Goal: Information Seeking & Learning: Stay updated

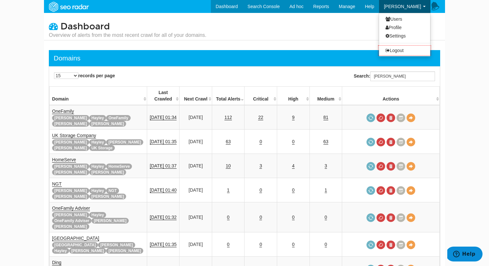
scroll to position [26, 0]
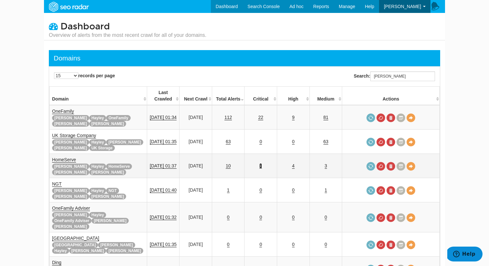
click at [262, 163] on link "3" at bounding box center [260, 165] width 3 height 5
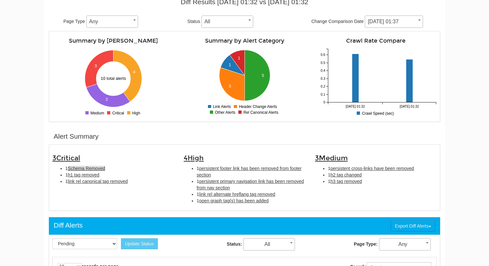
click at [91, 166] on span "Schema Removed" at bounding box center [86, 168] width 37 height 5
type input "Schema Removed"
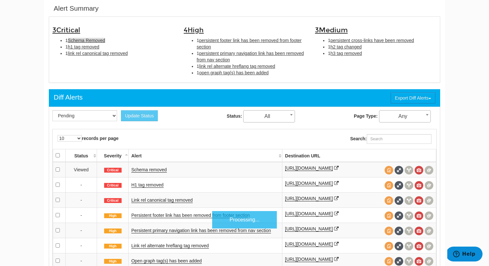
scroll to position [210, 0]
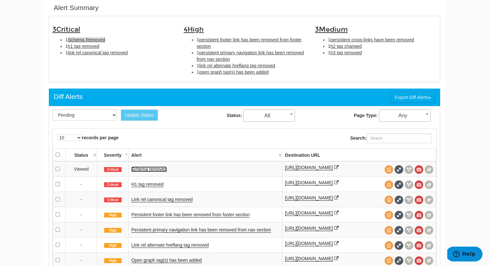
click at [151, 168] on link "Schema removed" at bounding box center [149, 168] width 36 height 5
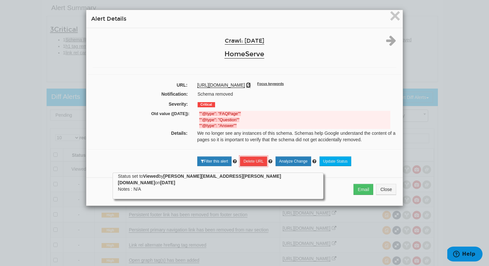
click at [251, 85] on icon at bounding box center [248, 85] width 5 height 5
click at [393, 16] on span "×" at bounding box center [394, 16] width 11 height 22
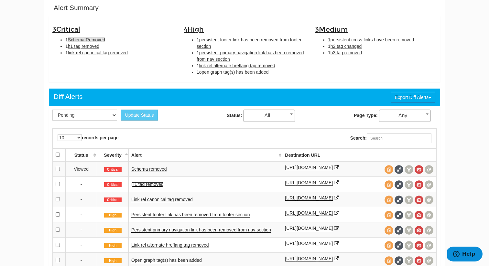
click at [157, 187] on link "H1 tag removed" at bounding box center [147, 184] width 32 height 5
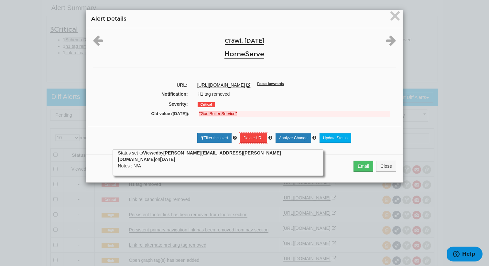
click at [251, 86] on icon at bounding box center [248, 85] width 5 height 5
click at [391, 16] on span "×" at bounding box center [394, 16] width 11 height 22
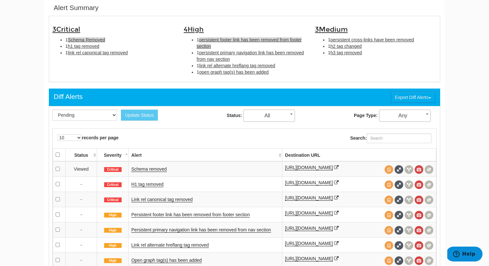
click at [211, 40] on span "persistent footer link has been removed from footer section" at bounding box center [249, 43] width 105 height 12
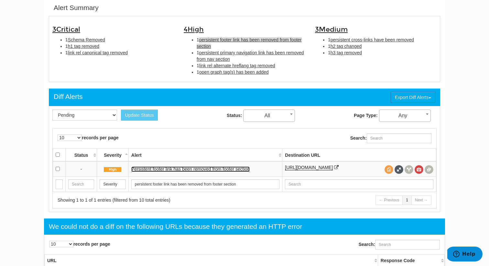
click at [207, 170] on link "Persistent footer link has been removed from footer section" at bounding box center [190, 168] width 119 height 5
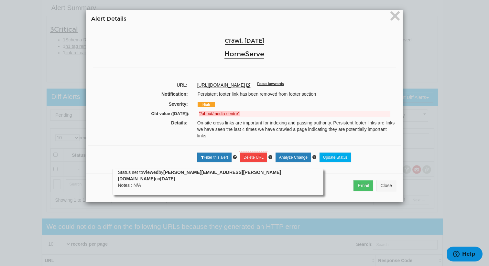
click at [251, 86] on icon at bounding box center [248, 85] width 5 height 5
click at [393, 20] on span "×" at bounding box center [394, 16] width 11 height 22
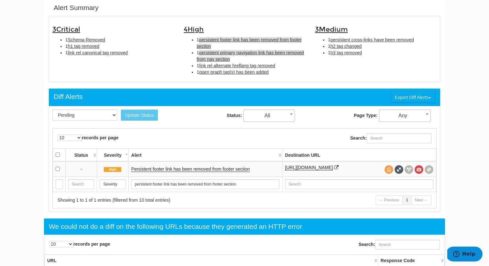
click at [249, 53] on span "persistent primary navigation link has been removed from nav section" at bounding box center [250, 56] width 107 height 12
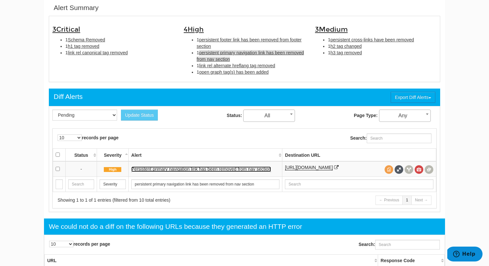
click at [203, 170] on link "Persistent primary navigation link has been removed from nav section" at bounding box center [201, 168] width 140 height 5
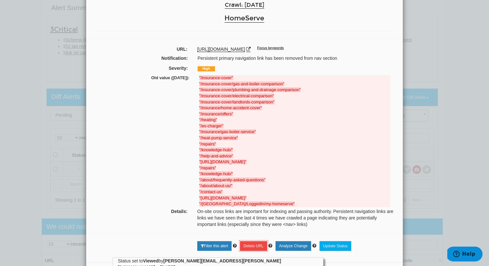
scroll to position [32, 0]
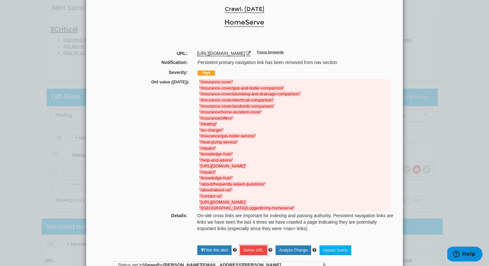
click at [74, 67] on div "× Alert Details Crawl: 09/30/2025 HomeServe URL: https://www.homeserve.co.uk/in…" at bounding box center [244, 133] width 489 height 266
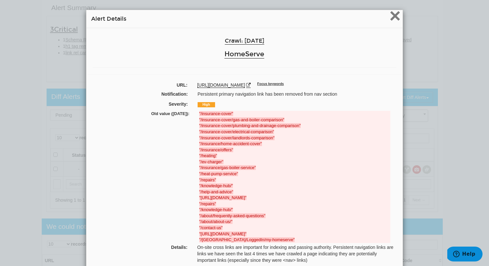
click at [395, 19] on span "×" at bounding box center [394, 16] width 11 height 22
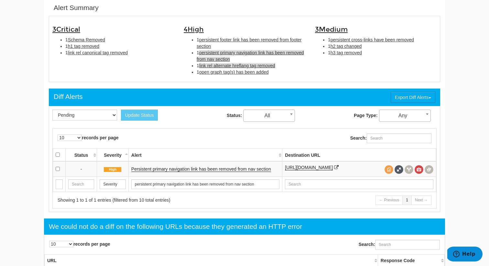
click at [246, 68] on span "link rel alternate hreflang tag removed" at bounding box center [237, 65] width 76 height 5
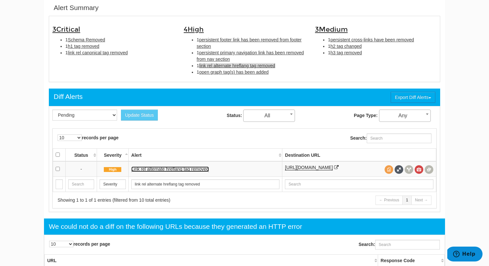
click at [190, 172] on link "Link rel alternate hreflang tag removed" at bounding box center [170, 168] width 78 height 5
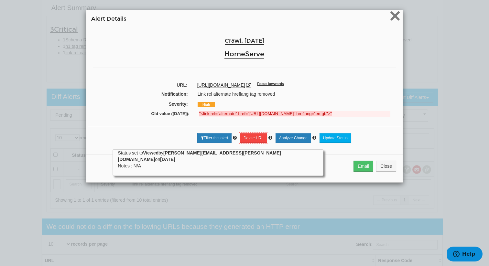
click at [395, 16] on span "×" at bounding box center [394, 16] width 11 height 22
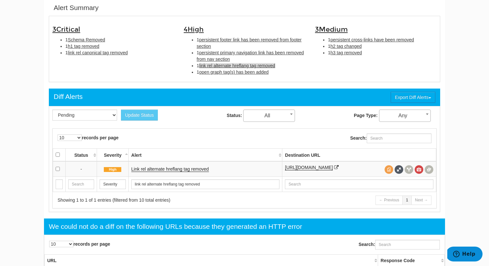
click at [248, 76] on div "4 High 1 persistent footer link has been removed from footer section 1 persiste…" at bounding box center [244, 48] width 131 height 59
click at [248, 72] on span "open graph tag(s) has been added" at bounding box center [234, 72] width 70 height 5
type input "open graph tag(s) has been added"
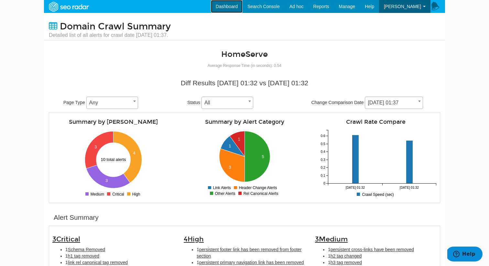
click at [243, 13] on link "Dashboard" at bounding box center [227, 6] width 32 height 13
click at [238, 9] on link "Dashboard" at bounding box center [227, 6] width 32 height 13
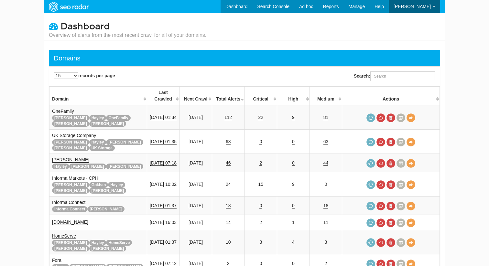
scroll to position [26, 0]
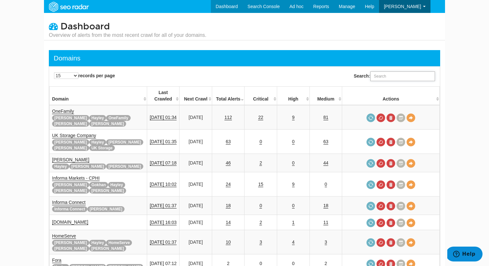
click at [391, 74] on input "Search:" at bounding box center [402, 76] width 65 height 10
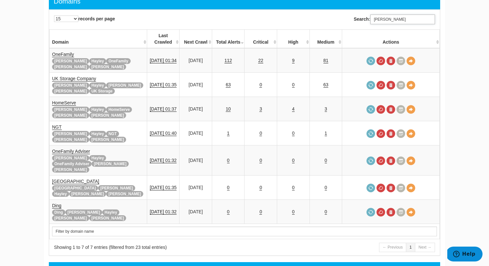
scroll to position [58, 0]
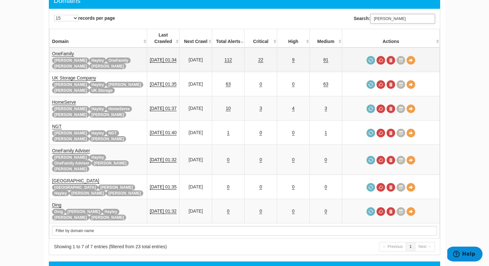
type input "rupert"
click at [68, 51] on link "OneFamily" at bounding box center [63, 53] width 22 height 5
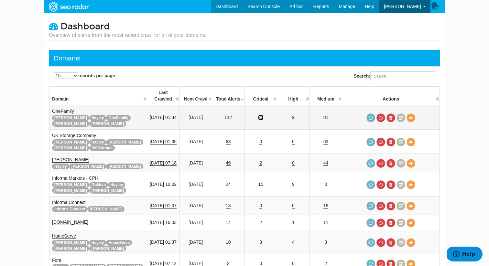
click at [263, 115] on link "22" at bounding box center [260, 117] width 5 height 5
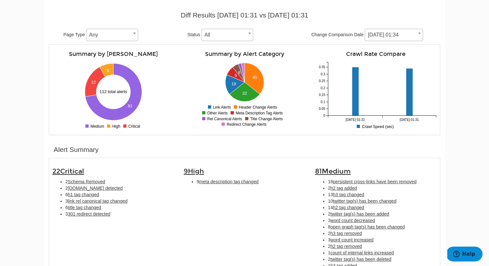
scroll to position [69, 0]
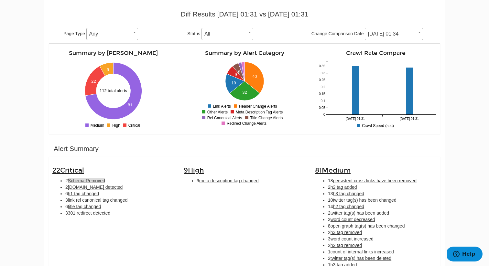
click at [98, 183] on span "Schema Removed" at bounding box center [86, 180] width 37 height 5
type input "Schema Removed"
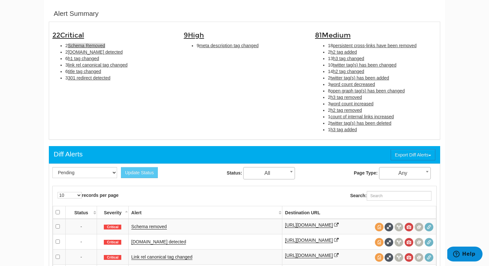
scroll to position [210, 0]
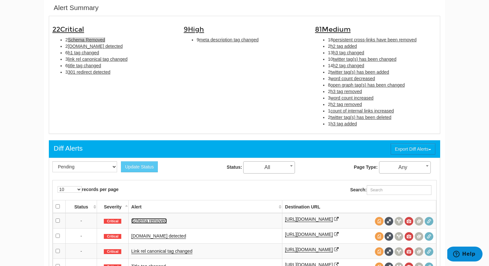
click at [158, 220] on link "Schema removed" at bounding box center [149, 220] width 36 height 5
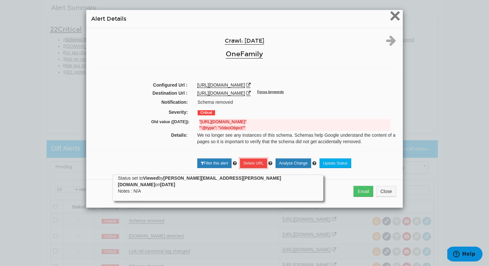
click at [391, 16] on span "×" at bounding box center [394, 16] width 11 height 22
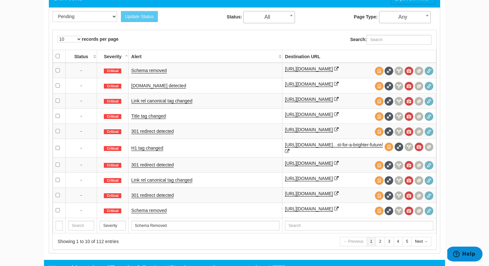
scroll to position [360, 0]
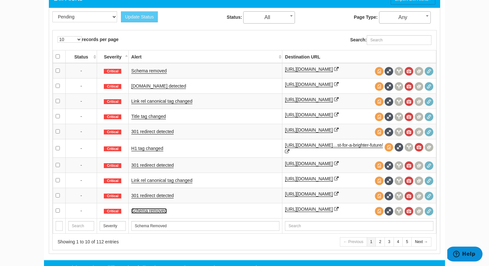
click at [157, 214] on link "Schema removed" at bounding box center [149, 210] width 36 height 5
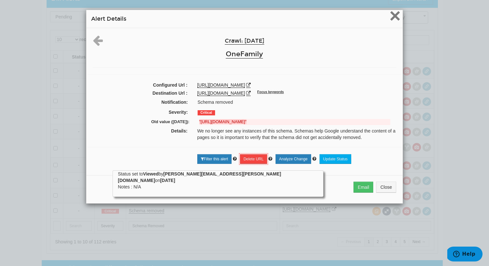
click at [397, 16] on span "×" at bounding box center [394, 16] width 11 height 22
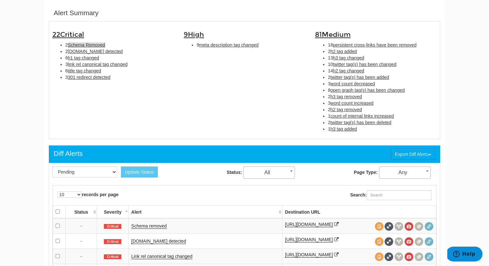
scroll to position [186, 0]
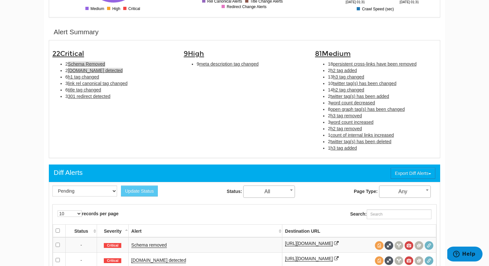
click at [90, 71] on span "[DOMAIN_NAME] detected" at bounding box center [95, 70] width 55 height 5
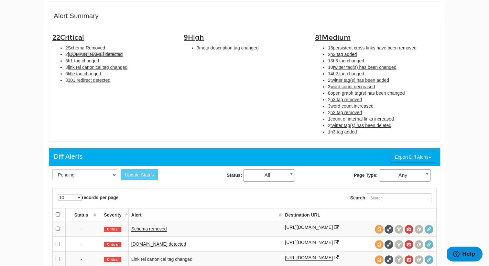
scroll to position [210, 0]
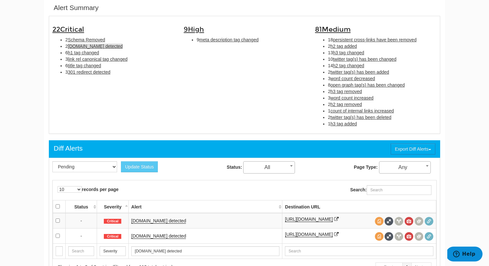
click at [162, 226] on td "[DOMAIN_NAME] detected" at bounding box center [205, 221] width 154 height 16
click at [161, 221] on link "[DOMAIN_NAME] detected" at bounding box center [158, 220] width 55 height 5
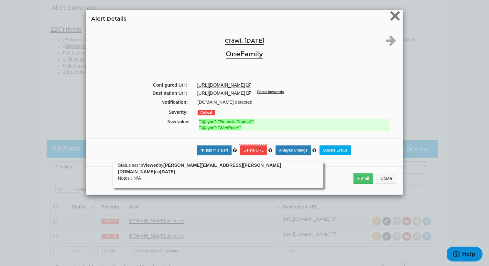
click at [392, 16] on span "×" at bounding box center [394, 16] width 11 height 22
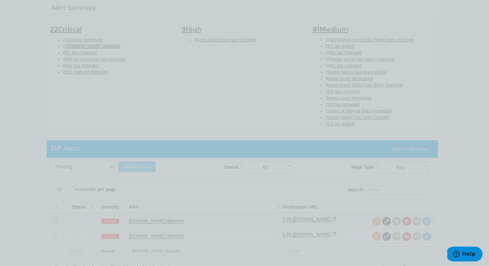
click at [392, 16] on div at bounding box center [244, 133] width 489 height 266
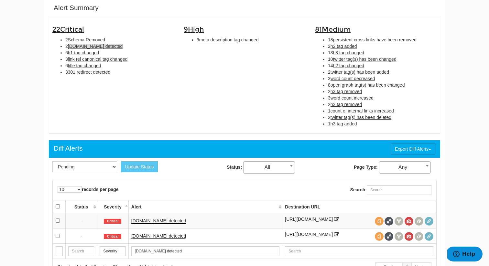
click at [161, 239] on link "[DOMAIN_NAME] detected" at bounding box center [158, 235] width 55 height 5
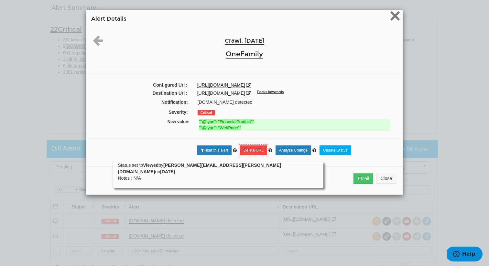
click at [392, 18] on span "×" at bounding box center [394, 16] width 11 height 22
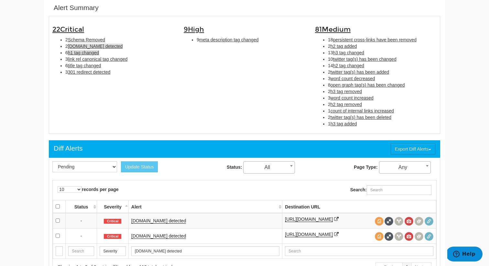
click at [79, 53] on span "h1 tag changed" at bounding box center [83, 52] width 31 height 5
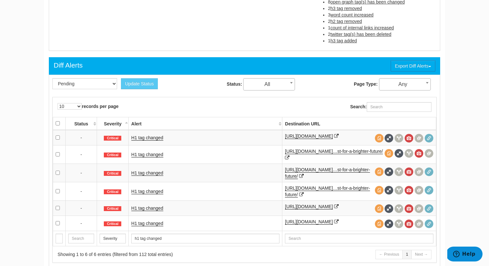
scroll to position [296, 0]
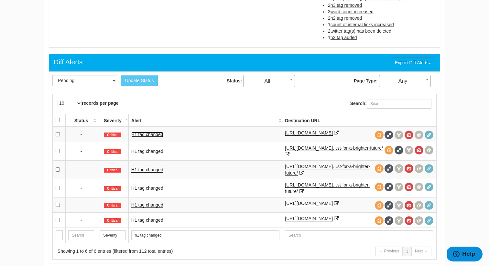
click at [153, 137] on link "H1 tag changed" at bounding box center [147, 134] width 32 height 5
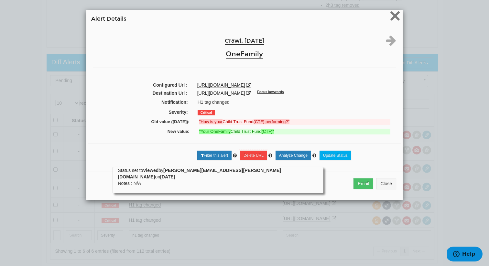
click at [391, 16] on span "×" at bounding box center [394, 16] width 11 height 22
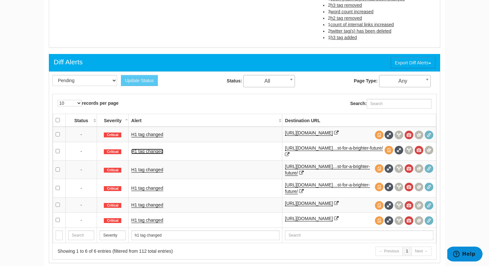
click at [153, 154] on link "H1 tag changed" at bounding box center [147, 151] width 32 height 5
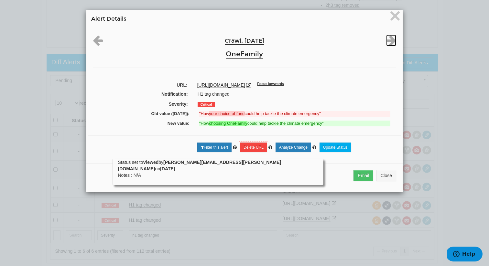
click at [394, 41] on icon at bounding box center [391, 41] width 10 height 12
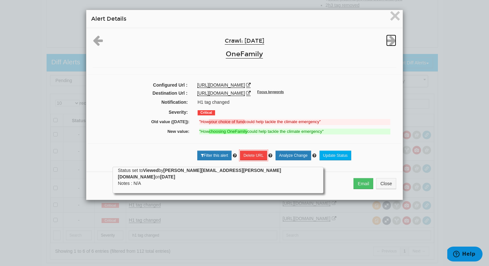
click at [394, 41] on icon at bounding box center [391, 41] width 10 height 12
click at [393, 13] on span "×" at bounding box center [394, 16] width 11 height 22
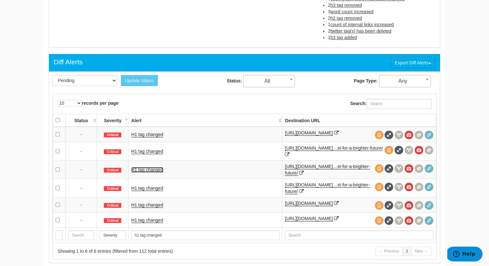
click at [155, 173] on link "H1 tag changed" at bounding box center [147, 169] width 32 height 5
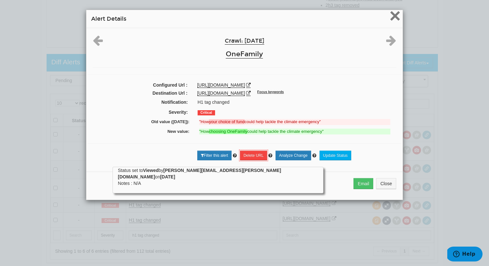
click at [390, 20] on span "×" at bounding box center [394, 16] width 11 height 22
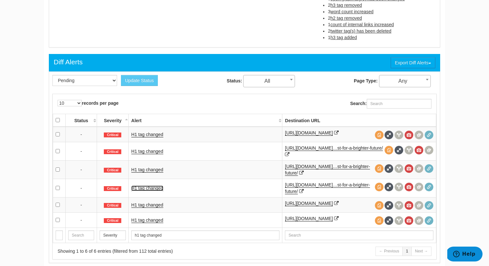
click at [162, 191] on link "H1 tag changed" at bounding box center [147, 188] width 32 height 5
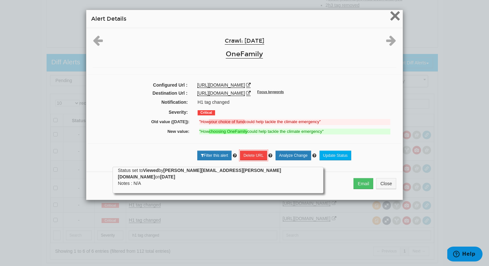
click at [392, 17] on span "×" at bounding box center [394, 16] width 11 height 22
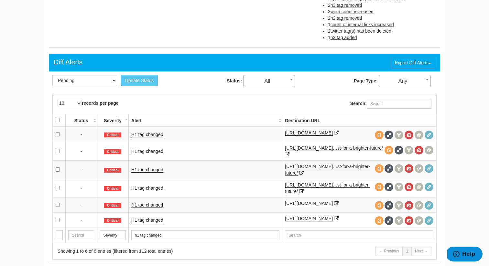
click at [146, 208] on link "H1 tag changed" at bounding box center [147, 204] width 32 height 5
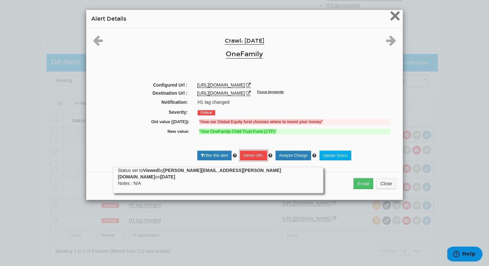
click at [393, 16] on span "×" at bounding box center [394, 16] width 11 height 22
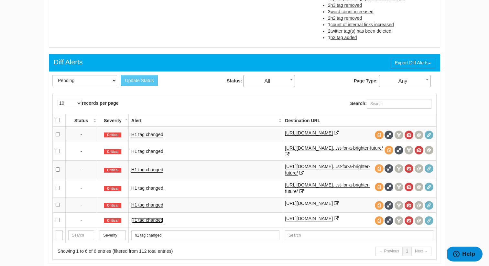
click at [156, 223] on link "H1 tag changed" at bounding box center [147, 220] width 32 height 5
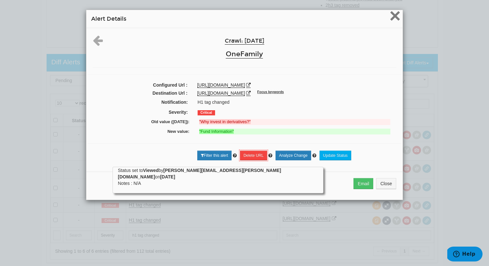
click at [391, 20] on span "×" at bounding box center [394, 16] width 11 height 22
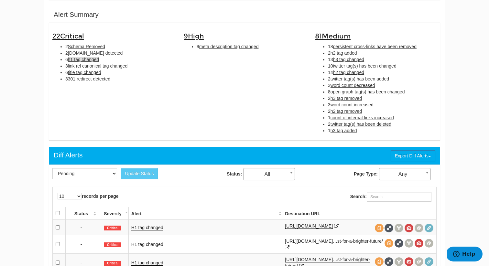
scroll to position [204, 0]
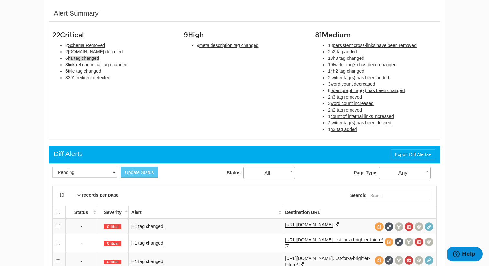
click at [118, 68] on li "6 title tag changed" at bounding box center [119, 71] width 109 height 6
click at [118, 62] on span "link rel canonical tag changed" at bounding box center [97, 64] width 59 height 5
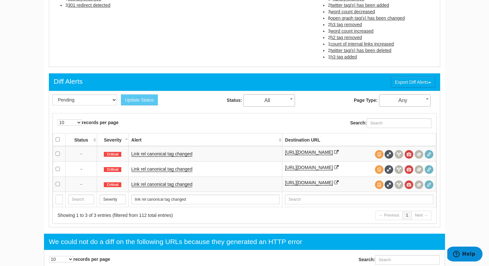
scroll to position [280, 0]
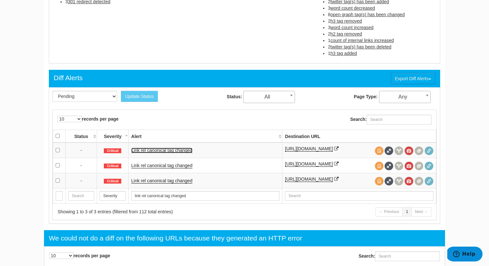
click at [178, 153] on link "Link rel canonical tag changed" at bounding box center [161, 150] width 61 height 5
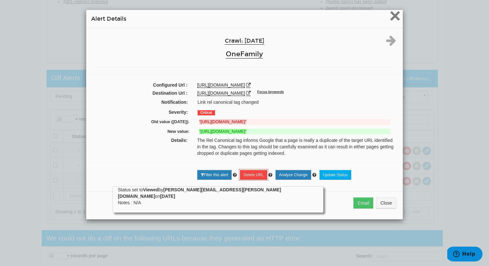
click at [394, 16] on span "×" at bounding box center [394, 16] width 11 height 22
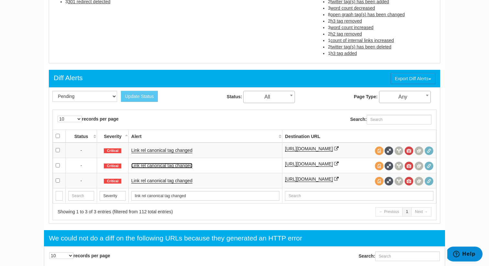
click at [177, 168] on link "Link rel canonical tag changed" at bounding box center [161, 165] width 61 height 5
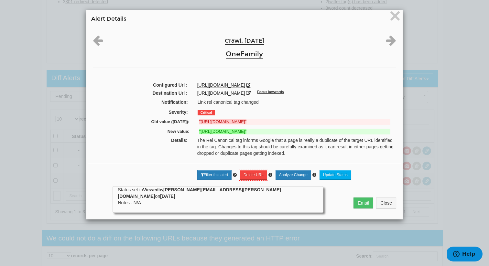
click at [251, 87] on icon at bounding box center [248, 85] width 5 height 5
click at [394, 17] on span "×" at bounding box center [394, 16] width 11 height 22
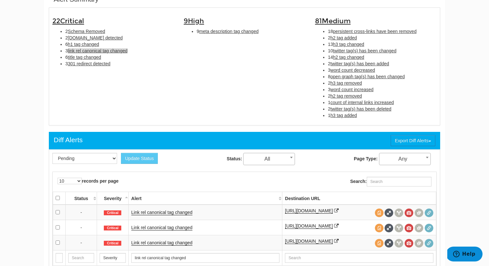
scroll to position [218, 0]
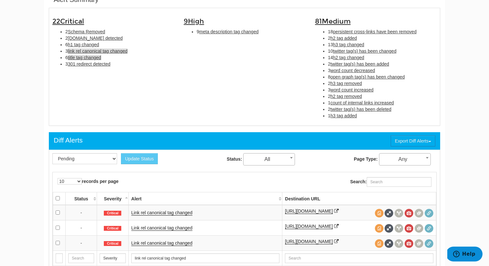
click at [96, 59] on span "title tag changed" at bounding box center [84, 57] width 33 height 5
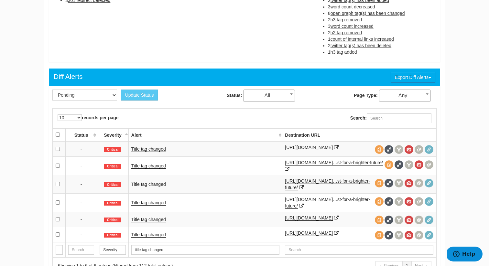
scroll to position [324, 0]
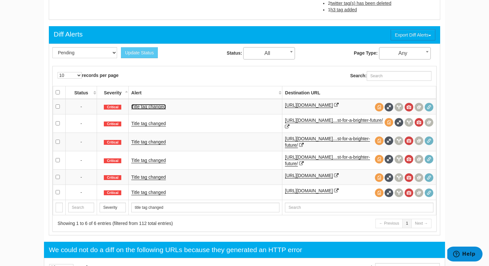
click at [141, 110] on link "Title tag changed" at bounding box center [148, 106] width 35 height 5
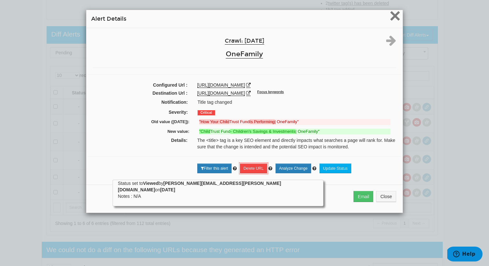
click at [394, 18] on span "×" at bounding box center [394, 16] width 11 height 22
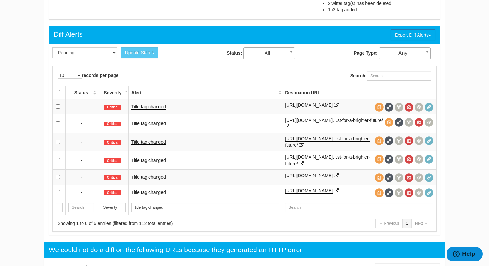
click at [156, 111] on td "Title tag changed" at bounding box center [205, 107] width 154 height 16
click at [156, 108] on link "Title tag changed" at bounding box center [148, 106] width 35 height 5
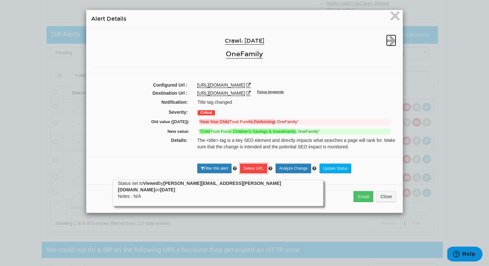
click at [387, 42] on icon at bounding box center [391, 41] width 10 height 12
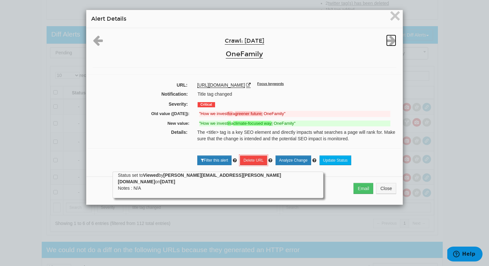
click at [387, 42] on icon at bounding box center [391, 41] width 10 height 12
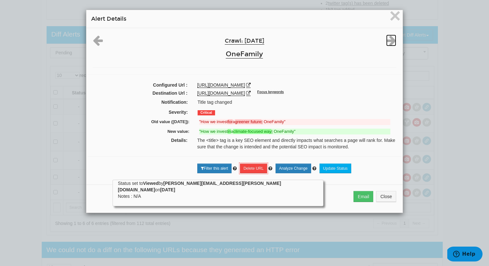
click at [387, 42] on icon at bounding box center [391, 41] width 10 height 12
click at [392, 15] on span "×" at bounding box center [394, 16] width 11 height 22
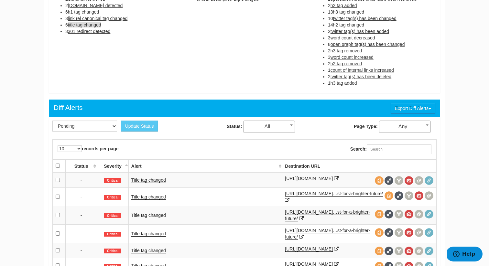
scroll to position [227, 0]
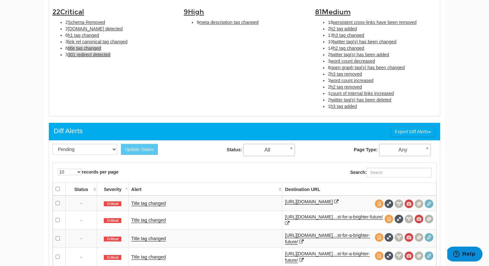
click at [96, 56] on span "301 redirect detected" at bounding box center [89, 54] width 43 height 5
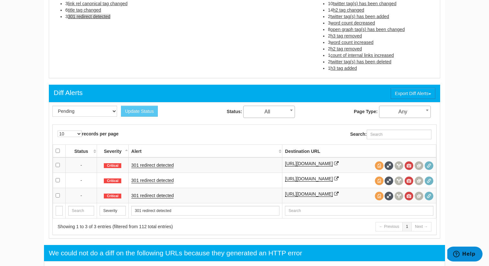
scroll to position [266, 0]
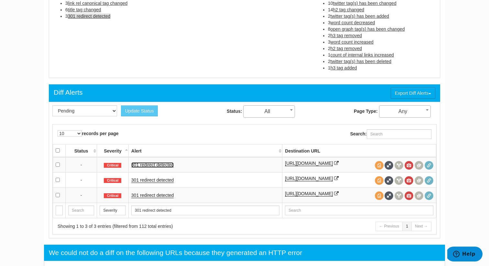
click at [164, 167] on link "301 redirect detected" at bounding box center [152, 164] width 43 height 5
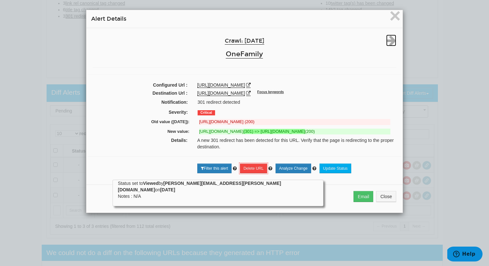
click at [391, 40] on icon at bounding box center [391, 41] width 10 height 12
click at [251, 84] on icon at bounding box center [248, 85] width 5 height 5
click at [392, 17] on span "×" at bounding box center [394, 16] width 11 height 22
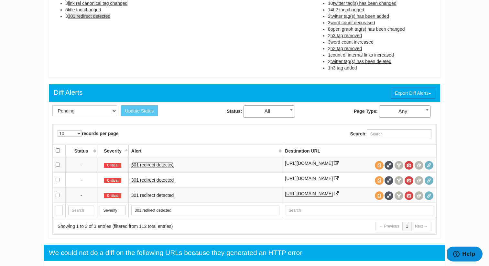
click at [166, 168] on link "301 redirect detected" at bounding box center [152, 164] width 43 height 5
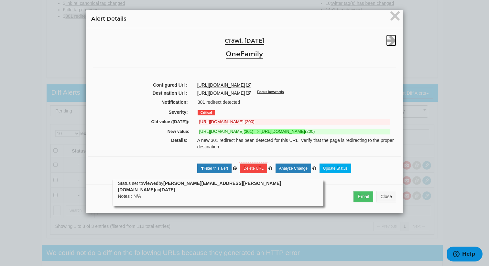
click at [388, 45] on icon at bounding box center [391, 41] width 10 height 12
click at [395, 19] on span "×" at bounding box center [394, 16] width 11 height 22
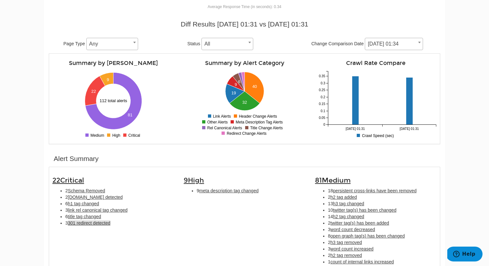
scroll to position [57, 0]
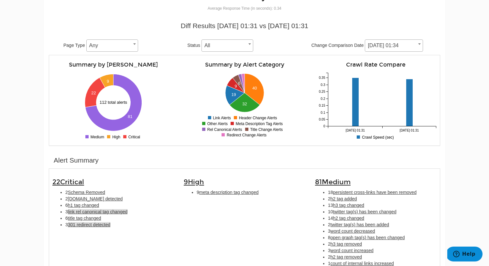
click at [92, 213] on span "link rel canonical tag changed" at bounding box center [97, 211] width 59 height 5
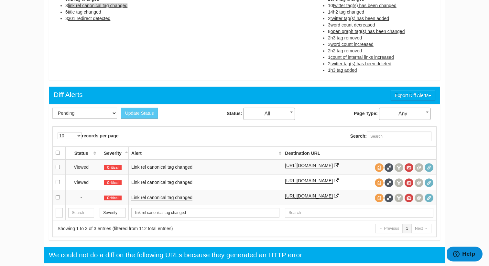
scroll to position [264, 0]
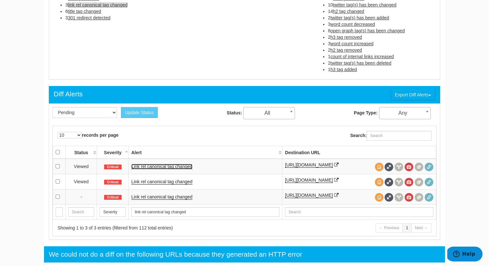
click at [176, 167] on link "Link rel canonical tag changed" at bounding box center [161, 166] width 61 height 5
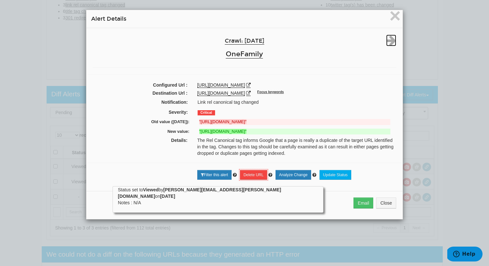
click at [390, 42] on icon at bounding box center [391, 41] width 10 height 12
click at [396, 16] on span "×" at bounding box center [394, 16] width 11 height 22
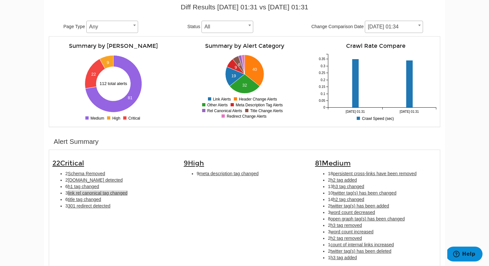
scroll to position [0, 0]
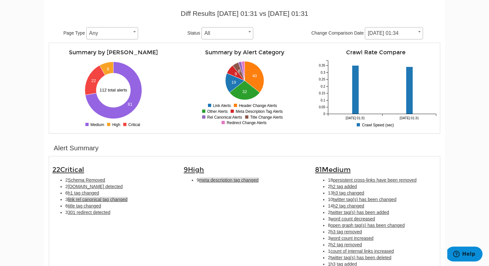
click at [233, 178] on span "meta description tag changed" at bounding box center [228, 179] width 59 height 5
type input "meta description tag changed"
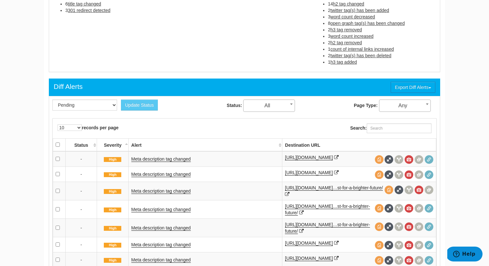
scroll to position [284, 0]
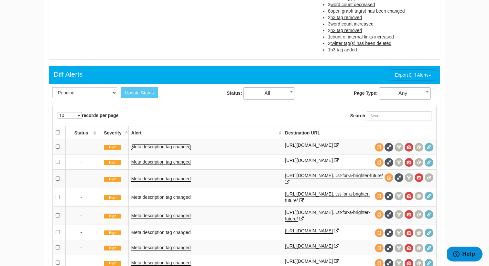
click at [172, 150] on link "Meta description tag changed" at bounding box center [160, 146] width 59 height 5
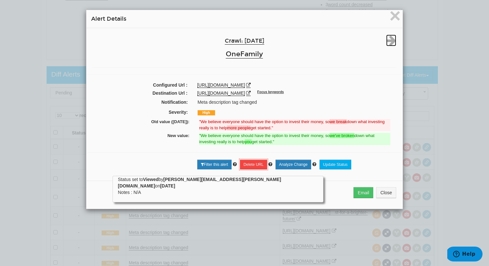
click at [391, 38] on icon at bounding box center [391, 41] width 10 height 12
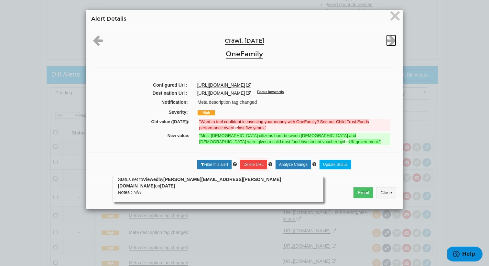
click at [391, 41] on icon at bounding box center [391, 41] width 10 height 12
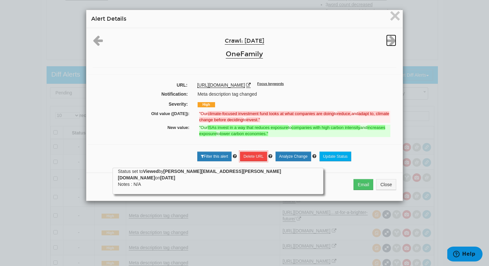
click at [391, 41] on icon at bounding box center [391, 41] width 10 height 12
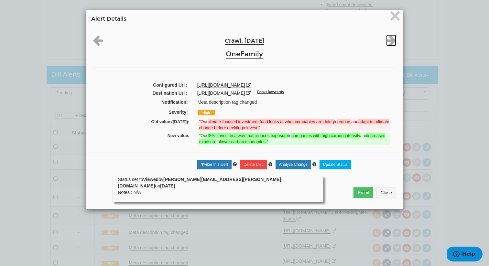
click at [391, 41] on icon at bounding box center [391, 41] width 10 height 12
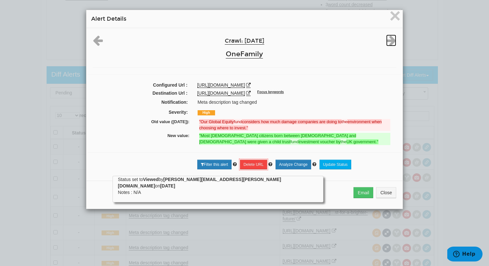
click at [391, 41] on icon at bounding box center [391, 41] width 10 height 12
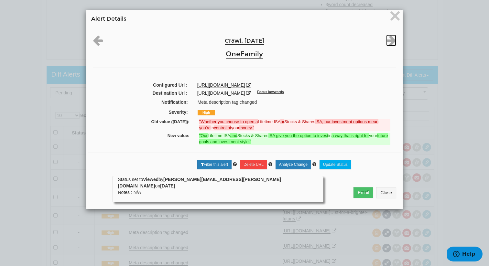
click at [391, 41] on icon at bounding box center [391, 41] width 10 height 12
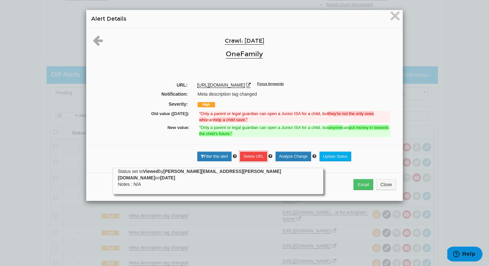
click at [391, 41] on div "Crawl: [DATE] OneFamily" at bounding box center [244, 48] width 313 height 27
click at [396, 21] on span "×" at bounding box center [394, 16] width 11 height 22
